Goal: Information Seeking & Learning: Learn about a topic

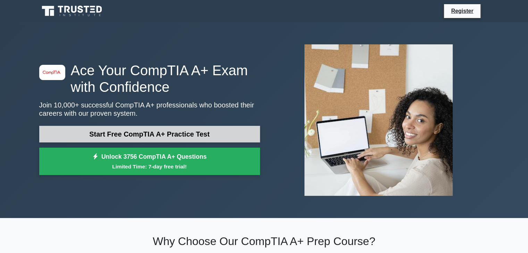
click at [158, 133] on link "Start Free CompTIA A+ Practice Test" at bounding box center [149, 134] width 221 height 17
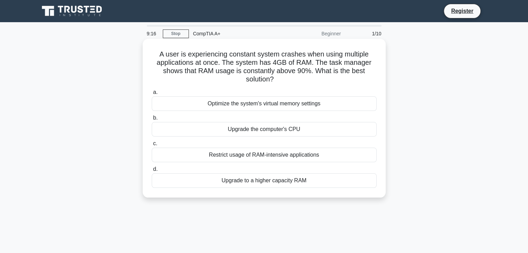
click at [276, 182] on div "Upgrade to a higher capacity RAM" at bounding box center [264, 181] width 225 height 15
click at [152, 172] on input "d. Upgrade to a higher capacity RAM" at bounding box center [152, 169] width 0 height 5
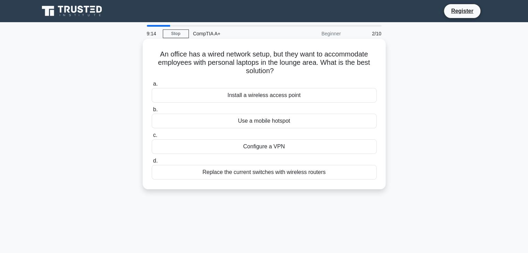
click at [273, 172] on div "Replace the current switches with wireless routers" at bounding box center [264, 172] width 225 height 15
click at [152, 163] on input "d. Replace the current switches with wireless routers" at bounding box center [152, 161] width 0 height 5
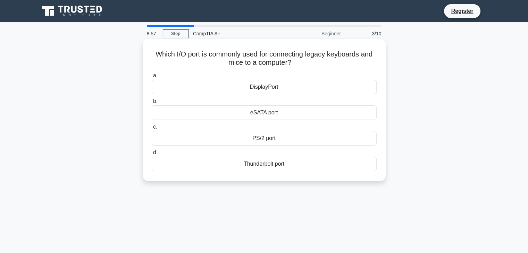
click at [285, 117] on div "eSATA port" at bounding box center [264, 112] width 225 height 15
click at [152, 104] on input "b. eSATA port" at bounding box center [152, 101] width 0 height 5
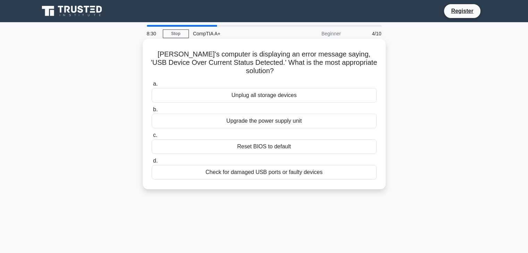
click at [279, 165] on div "Check for damaged USB ports or faulty devices" at bounding box center [264, 172] width 225 height 15
click at [152, 163] on input "d. Check for damaged USB ports or faulty devices" at bounding box center [152, 161] width 0 height 5
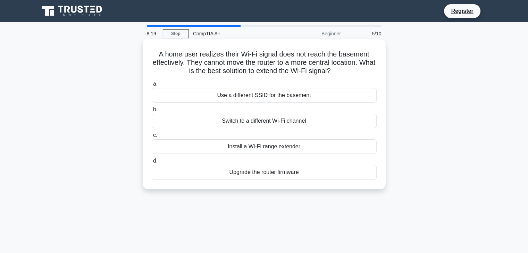
click at [285, 146] on div "Install a Wi-Fi range extender" at bounding box center [264, 147] width 225 height 15
click at [152, 138] on input "c. Install a Wi-Fi range extender" at bounding box center [152, 135] width 0 height 5
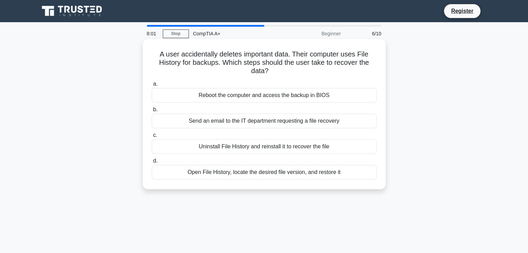
click at [282, 175] on div "Open File History, locate the desired file version, and restore it" at bounding box center [264, 172] width 225 height 15
click at [152, 163] on input "d. Open File History, locate the desired file version, and restore it" at bounding box center [152, 161] width 0 height 5
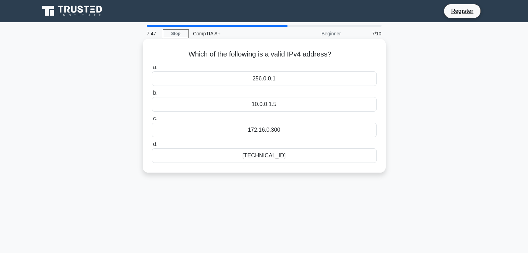
click at [281, 157] on div "192.168.0.1" at bounding box center [264, 156] width 225 height 15
click at [152, 147] on input "d. 192.168.0.1" at bounding box center [152, 144] width 0 height 5
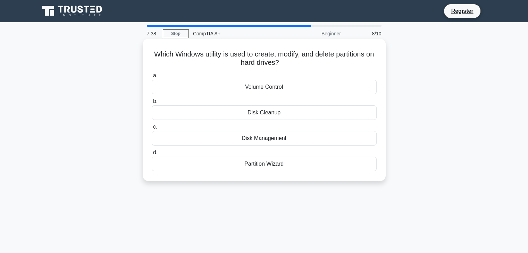
click at [285, 142] on div "Disk Management" at bounding box center [264, 138] width 225 height 15
click at [152, 129] on input "c. Disk Management" at bounding box center [152, 127] width 0 height 5
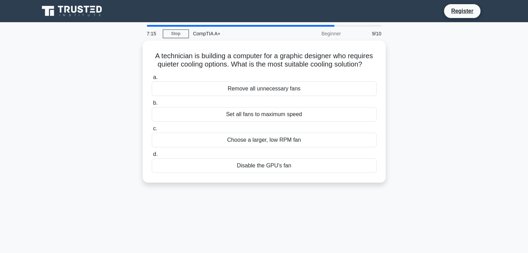
click at [285, 142] on div "Choose a larger, low RPM fan" at bounding box center [264, 140] width 225 height 15
click at [152, 131] on input "c. Choose a larger, low RPM fan" at bounding box center [152, 129] width 0 height 5
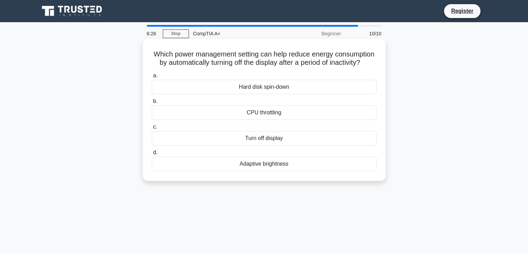
click at [279, 146] on div "Turn off display" at bounding box center [264, 138] width 225 height 15
click at [152, 129] on input "c. Turn off display" at bounding box center [152, 127] width 0 height 5
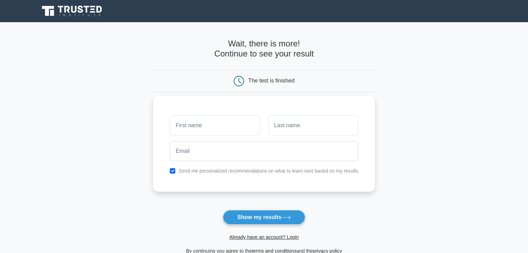
click at [236, 128] on input "text" at bounding box center [215, 126] width 90 height 20
type input "tasneem"
click at [298, 126] on input "text" at bounding box center [313, 126] width 90 height 20
type input "ahmed"
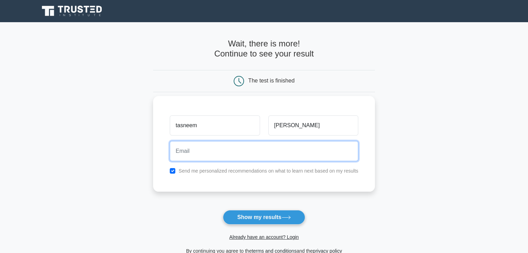
click at [225, 156] on input "email" at bounding box center [264, 151] width 188 height 20
type input "tasfathima3@gmail.com"
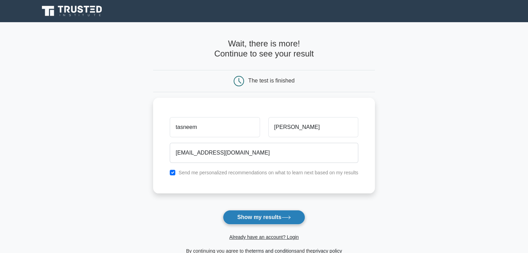
click at [255, 219] on button "Show my results" at bounding box center [264, 217] width 82 height 15
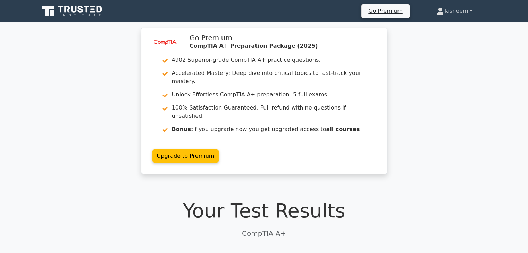
click at [467, 13] on link "Tasneem" at bounding box center [454, 11] width 69 height 14
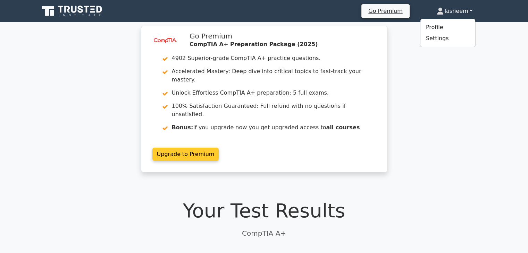
click at [183, 148] on link "Upgrade to Premium" at bounding box center [185, 154] width 67 height 13
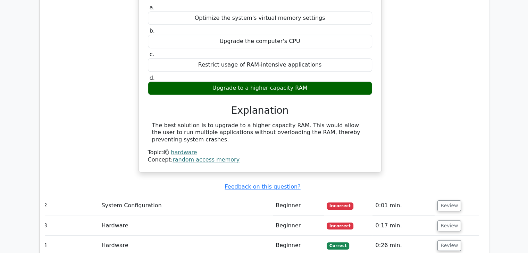
scroll to position [671, 0]
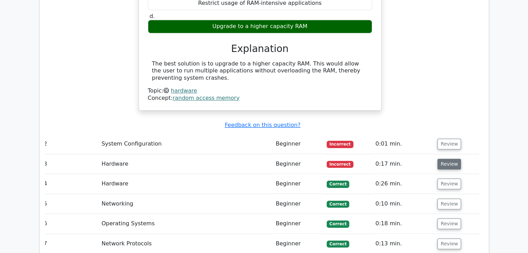
click at [446, 159] on button "Review" at bounding box center [449, 164] width 24 height 11
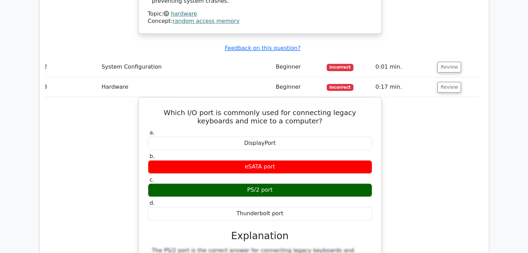
scroll to position [971, 0]
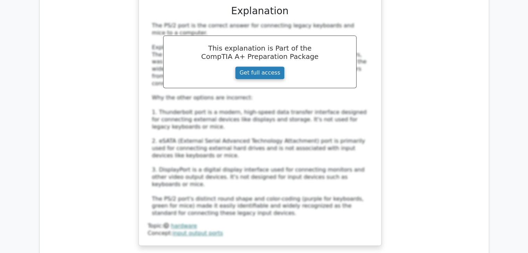
click at [264, 66] on link "Get full access" at bounding box center [260, 72] width 50 height 13
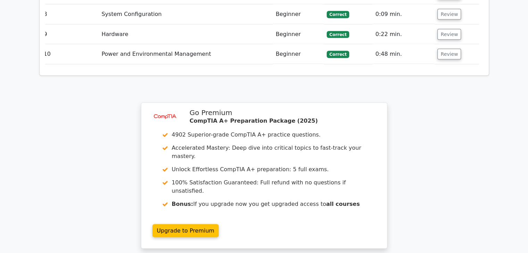
scroll to position [1353, 0]
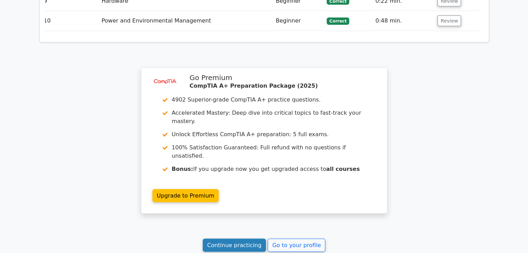
click at [230, 239] on link "Continue practicing" at bounding box center [235, 245] width 64 height 13
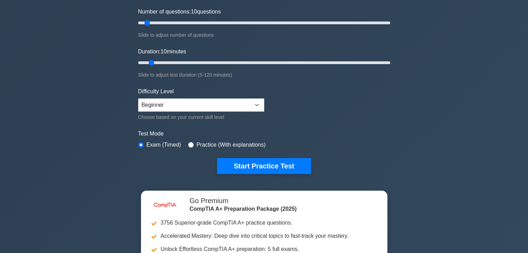
scroll to position [112, 0]
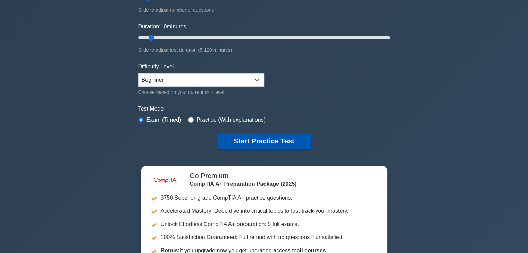
click at [262, 144] on button "Start Practice Test" at bounding box center [264, 141] width 94 height 16
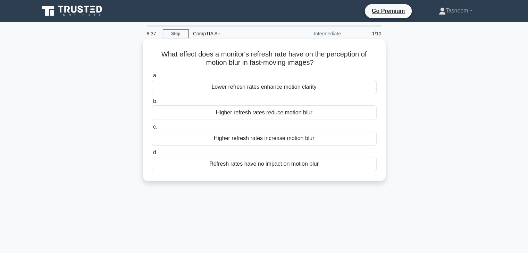
click at [271, 165] on div "Refresh rates have no impact on motion blur" at bounding box center [264, 164] width 225 height 15
click at [152, 155] on input "d. Refresh rates have no impact on motion blur" at bounding box center [152, 153] width 0 height 5
